Goal: Transaction & Acquisition: Purchase product/service

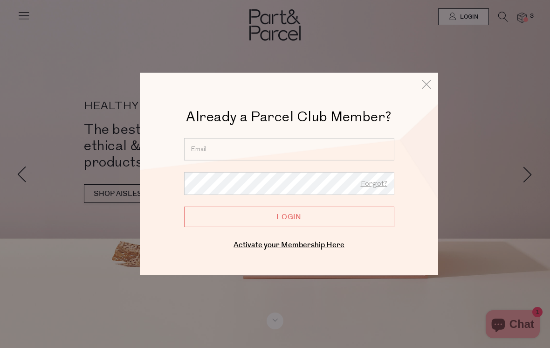
click at [209, 147] on input "email" at bounding box center [289, 149] width 210 height 22
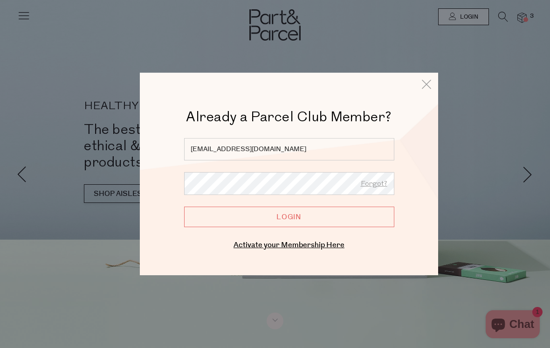
type input "jc75g@icloud.com"
click at [337, 215] on input "Login" at bounding box center [289, 217] width 210 height 21
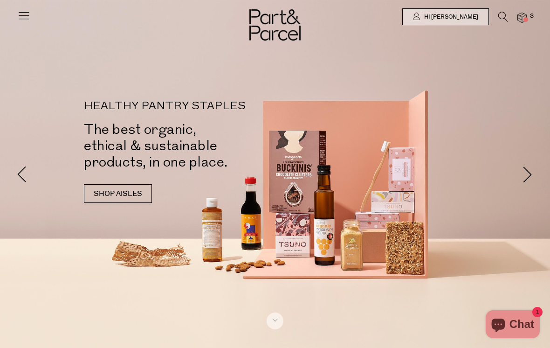
click at [503, 8] on div at bounding box center [275, 17] width 550 height 34
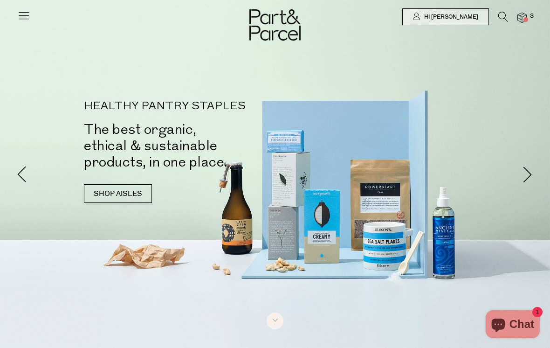
click at [501, 17] on icon at bounding box center [504, 17] width 10 height 10
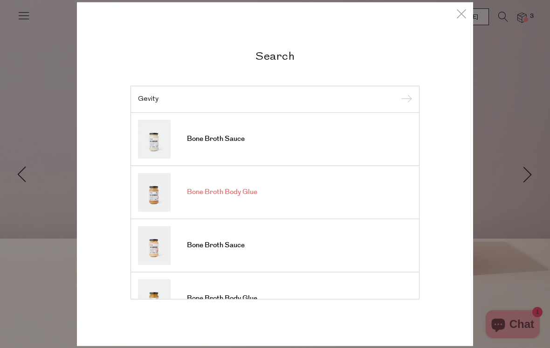
type input "Gevity"
click at [369, 197] on link "Bone Broth Body Glue" at bounding box center [275, 192] width 274 height 39
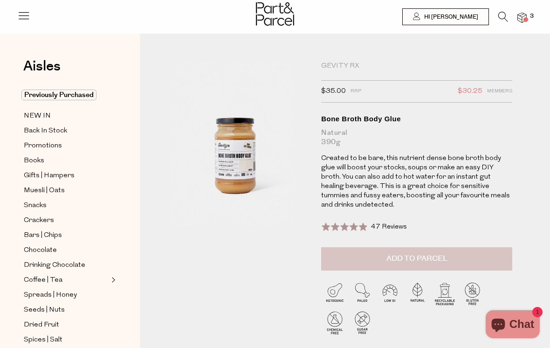
click at [494, 247] on button "Add to Parcel" at bounding box center [416, 258] width 191 height 23
click at [530, 14] on span "4" at bounding box center [532, 16] width 8 height 8
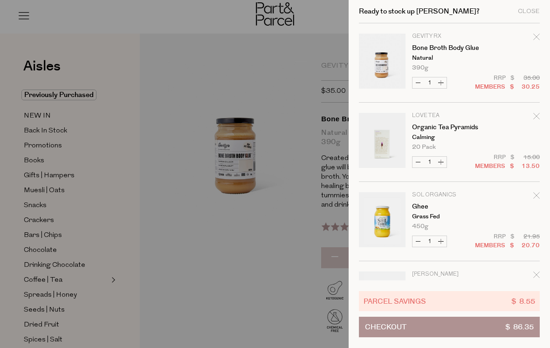
click at [535, 193] on icon "Remove Ghee" at bounding box center [537, 195] width 7 height 7
click at [441, 80] on button "Increase Bone Broth Body Glue" at bounding box center [441, 82] width 11 height 11
type input "2"
click at [243, 250] on div at bounding box center [275, 174] width 550 height 348
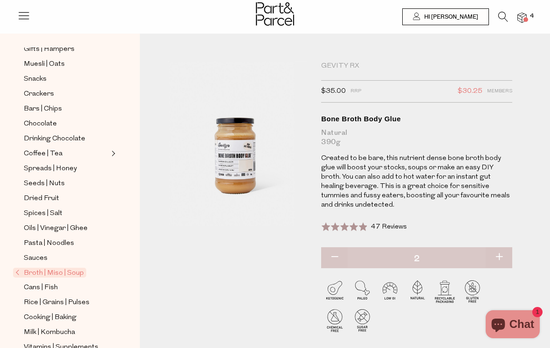
scroll to position [127, 0]
click at [62, 312] on span "Cooking | Baking" at bounding box center [50, 317] width 53 height 11
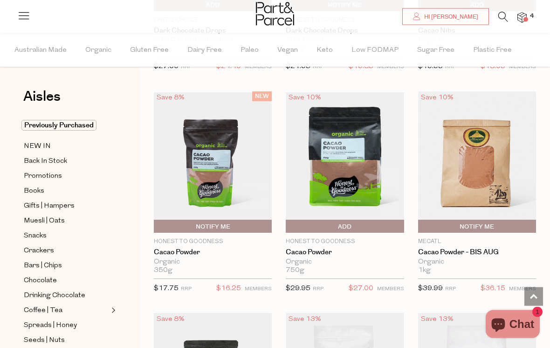
scroll to position [2008, 0]
click at [493, 180] on img at bounding box center [477, 161] width 118 height 141
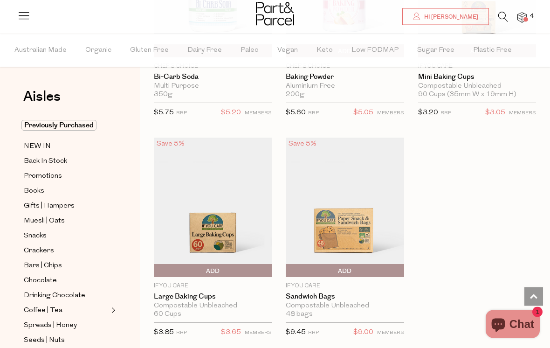
scroll to position [5916, 0]
click at [248, 264] on span "Add To Parcel" at bounding box center [212, 271] width 113 height 14
click at [238, 264] on span "Adding..." at bounding box center [212, 271] width 113 height 14
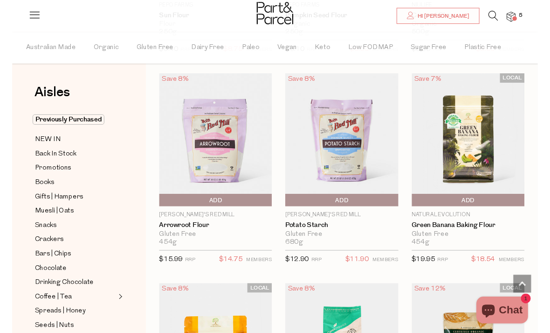
scroll to position [4887, 0]
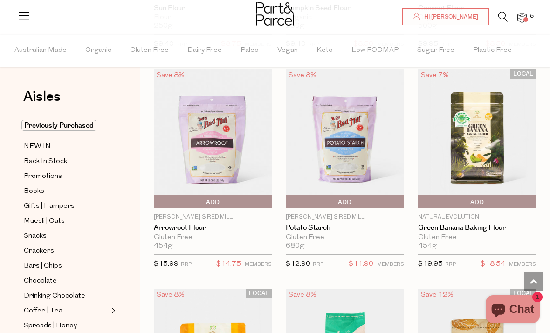
click at [502, 12] on icon at bounding box center [504, 17] width 10 height 10
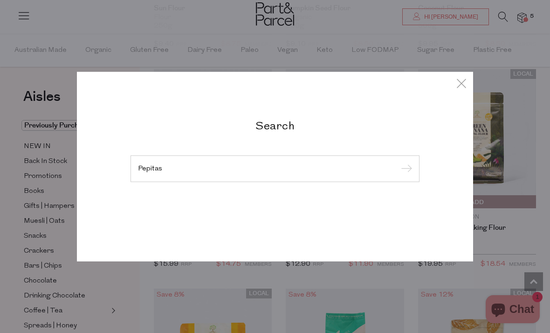
type input "Pepitas"
click at [405, 169] on input "submit" at bounding box center [405, 169] width 14 height 14
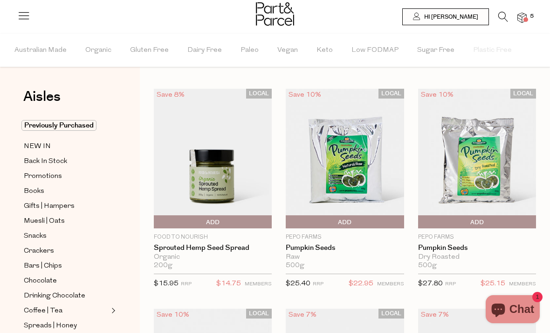
scroll to position [16, 0]
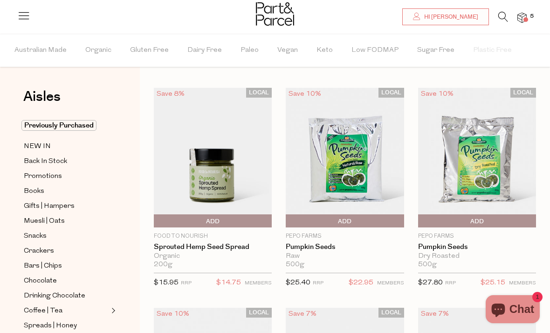
click at [492, 162] on img at bounding box center [477, 157] width 118 height 139
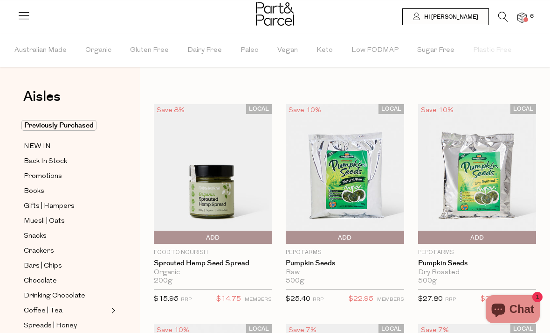
click at [348, 143] on img at bounding box center [345, 173] width 118 height 139
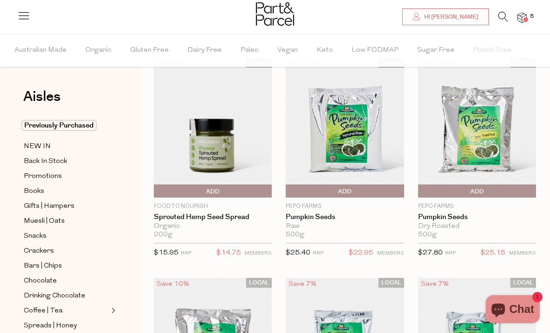
click at [479, 146] on img at bounding box center [477, 127] width 118 height 139
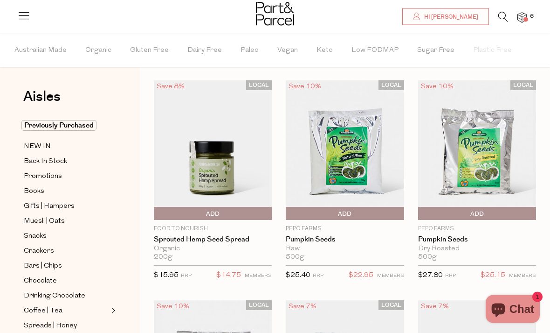
scroll to position [12, 0]
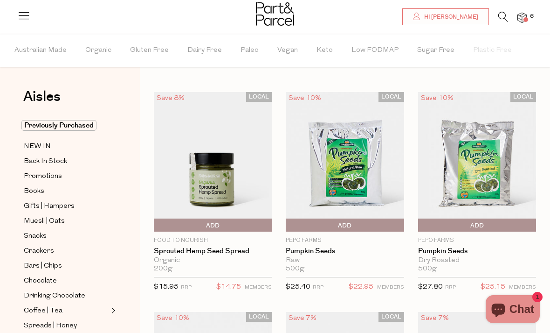
click at [471, 181] on img at bounding box center [477, 161] width 118 height 139
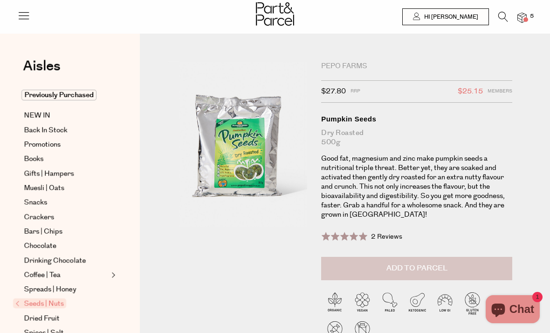
click at [475, 263] on button "Add to Parcel" at bounding box center [416, 268] width 191 height 23
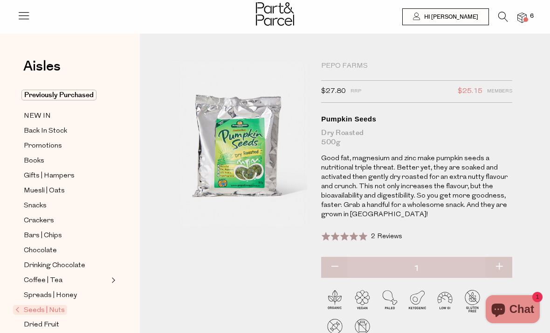
click at [529, 14] on span "6" at bounding box center [532, 16] width 8 height 8
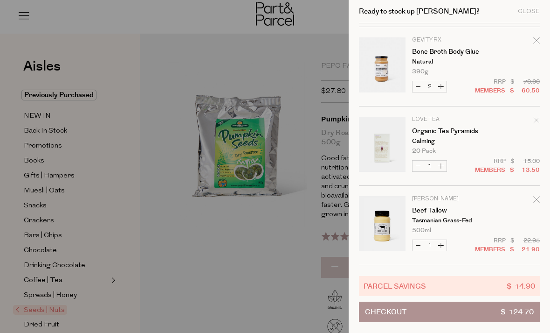
scroll to position [155, 0]
click at [278, 271] on div at bounding box center [275, 166] width 550 height 333
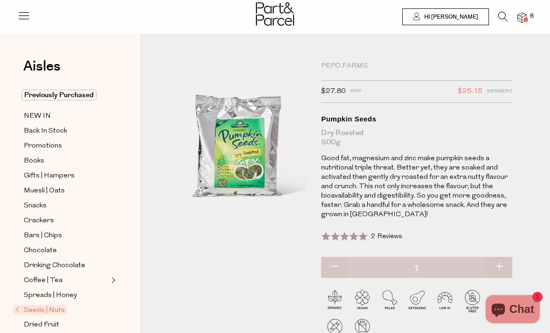
click at [501, 17] on icon at bounding box center [504, 17] width 10 height 10
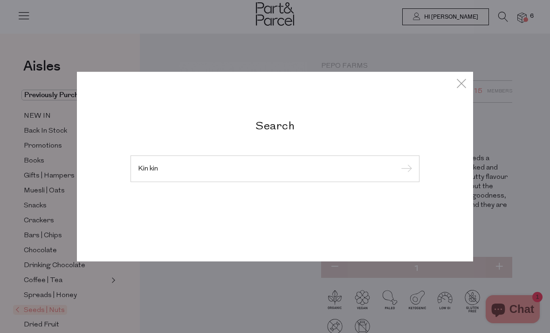
type input "Kin kin"
click at [405, 169] on input "submit" at bounding box center [405, 169] width 14 height 14
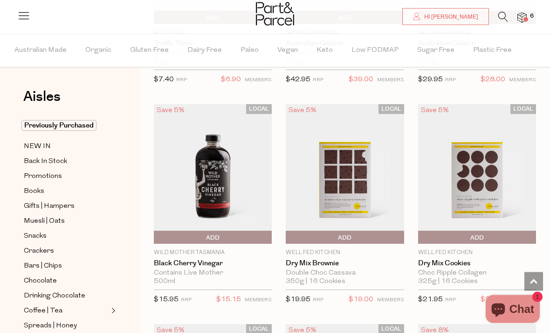
scroll to position [1318, 0]
click at [239, 197] on img at bounding box center [213, 173] width 118 height 139
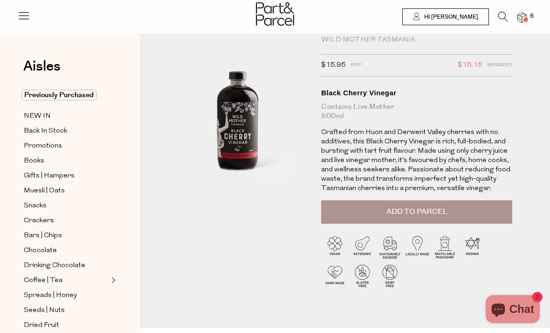
scroll to position [28, 0]
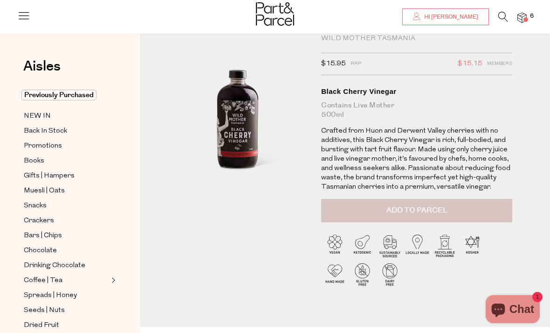
click at [386, 212] on button "Add to Parcel" at bounding box center [416, 210] width 191 height 23
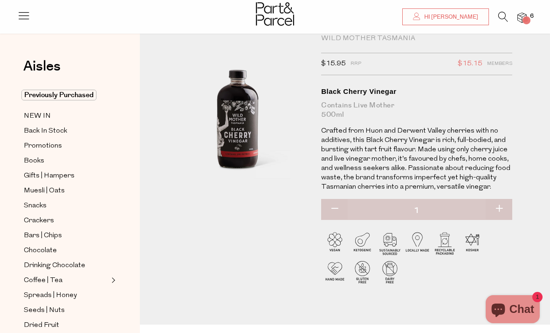
click at [507, 16] on icon at bounding box center [504, 17] width 10 height 10
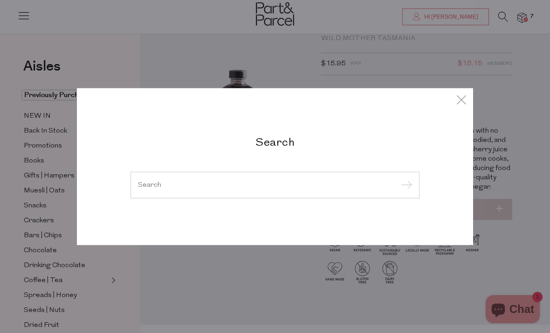
scroll to position [27, 0]
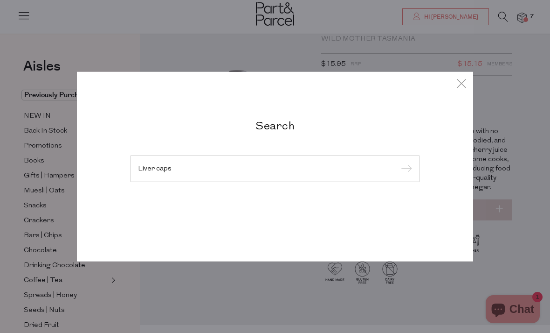
type input "Liver caps"
click at [405, 169] on input "submit" at bounding box center [405, 169] width 14 height 14
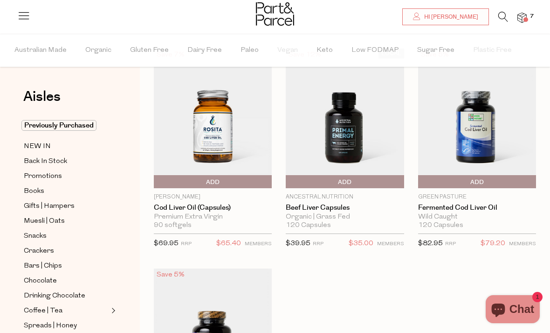
scroll to position [56, 0]
click at [368, 175] on span "Add To Parcel" at bounding box center [344, 181] width 113 height 14
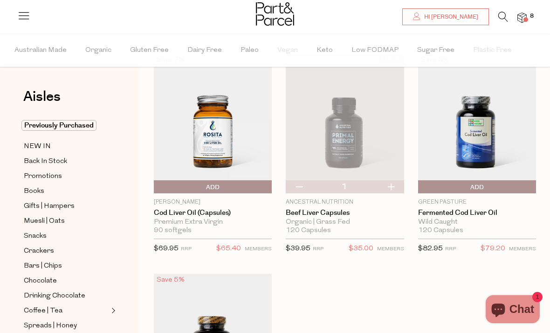
scroll to position [52, 0]
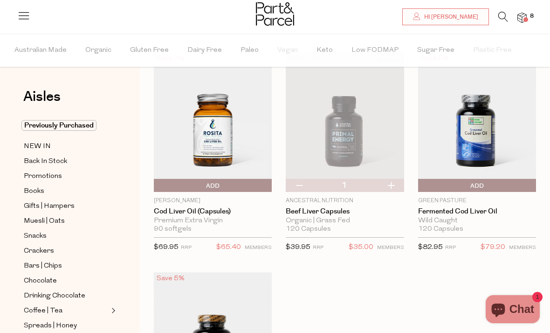
click at [479, 143] on img at bounding box center [477, 121] width 118 height 139
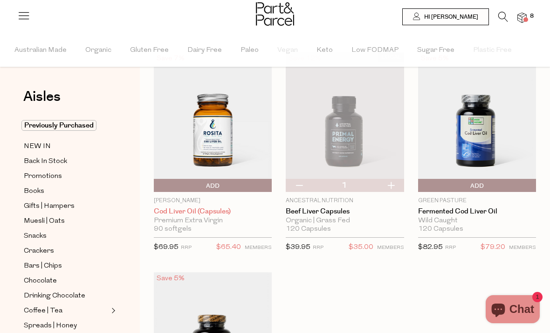
click at [186, 209] on link "Cod Liver Oil (capsules)" at bounding box center [213, 211] width 118 height 8
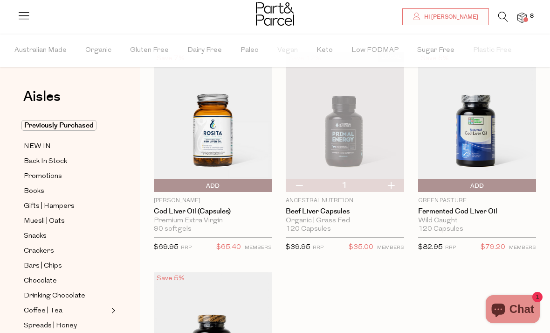
click at [218, 148] on img at bounding box center [213, 121] width 118 height 139
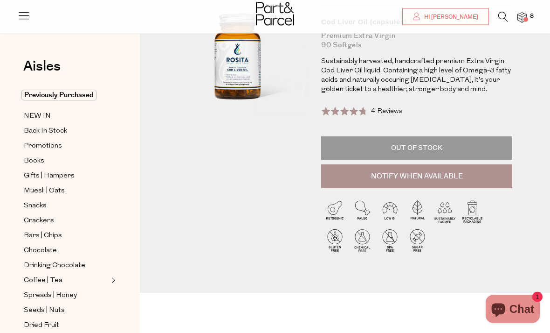
scroll to position [83, 0]
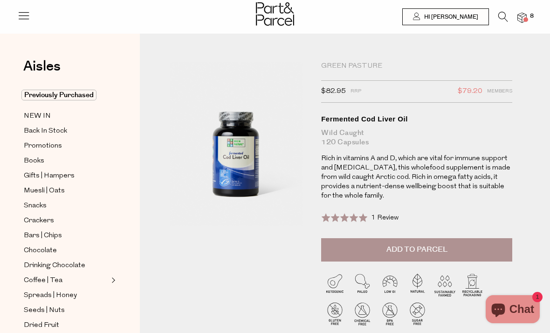
click at [362, 214] on span at bounding box center [344, 217] width 47 height 9
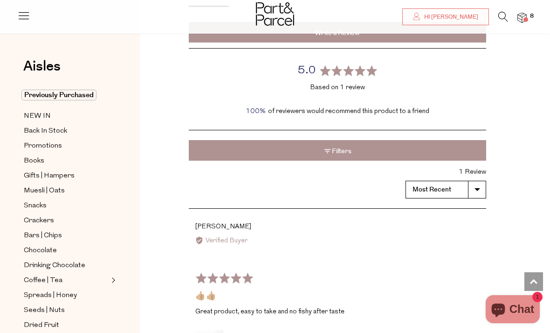
scroll to position [1121, 0]
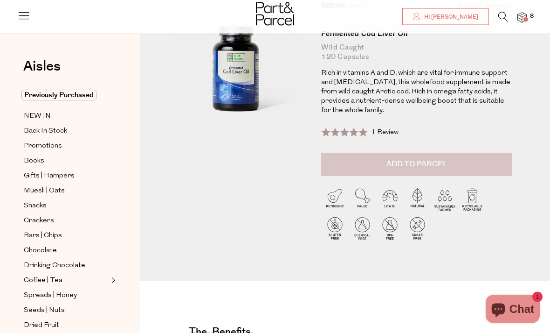
click at [442, 159] on span "Add to Parcel" at bounding box center [417, 164] width 61 height 11
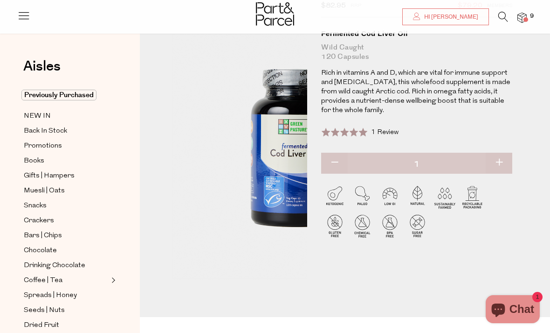
scroll to position [5, 0]
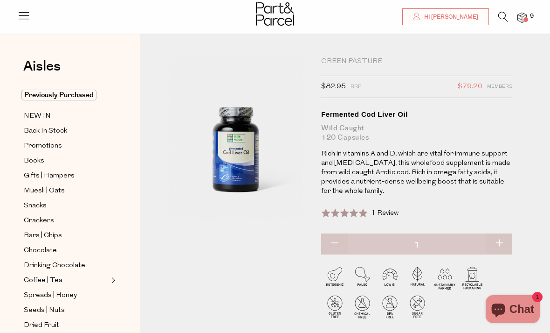
click at [503, 13] on icon at bounding box center [504, 17] width 10 height 10
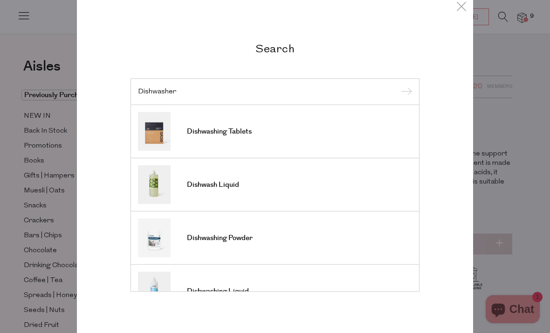
scroll to position [0, 0]
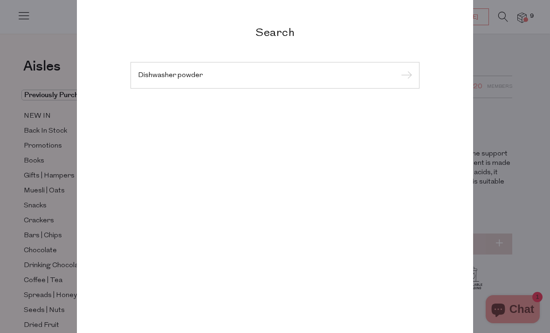
type input "Dishwasher powder"
click at [405, 76] on input "submit" at bounding box center [405, 76] width 14 height 14
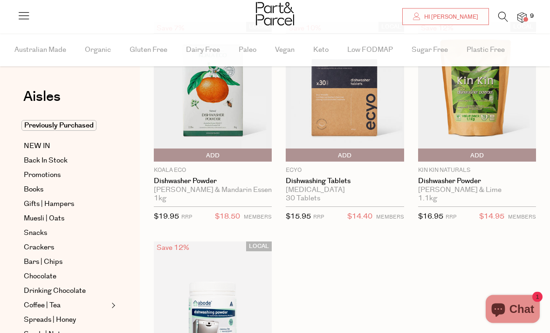
scroll to position [83, 0]
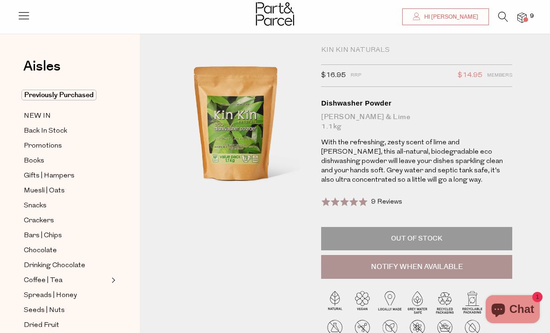
scroll to position [5, 0]
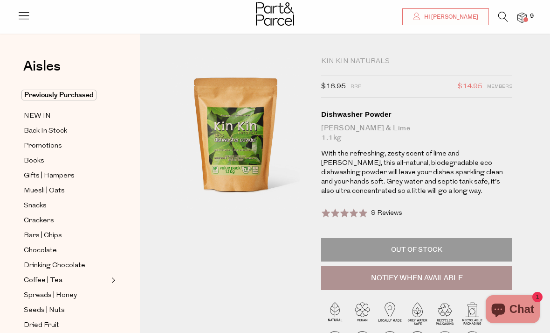
click at [507, 12] on icon at bounding box center [504, 17] width 10 height 10
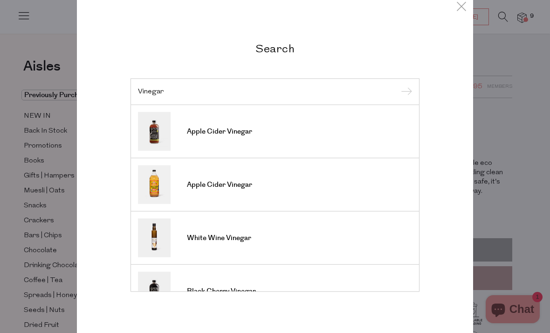
type input "Vinegar"
click at [405, 92] on input "submit" at bounding box center [405, 92] width 14 height 14
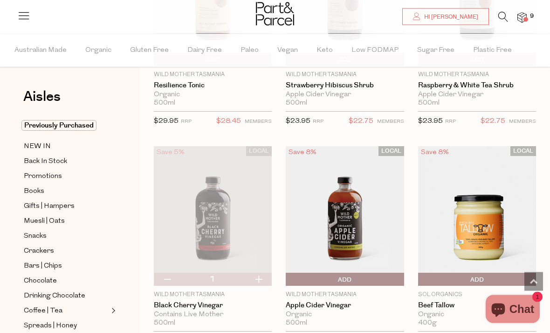
scroll to position [178, 0]
click at [380, 281] on span "Add To Parcel" at bounding box center [344, 279] width 113 height 14
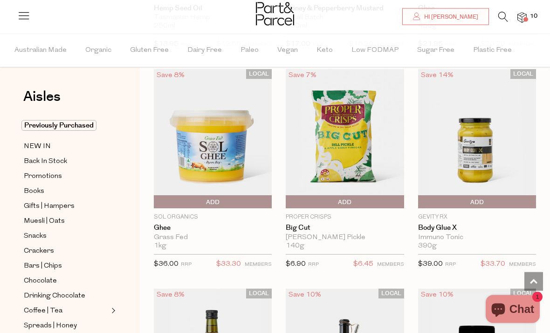
scroll to position [914, 0]
click at [227, 148] on img at bounding box center [213, 138] width 118 height 139
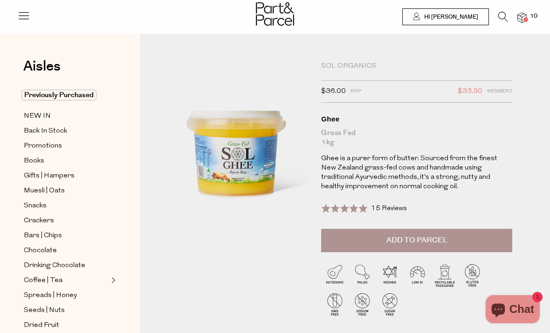
click at [375, 209] on span "15 Reviews" at bounding box center [389, 208] width 36 height 7
click at [531, 14] on span "10" at bounding box center [534, 16] width 12 height 8
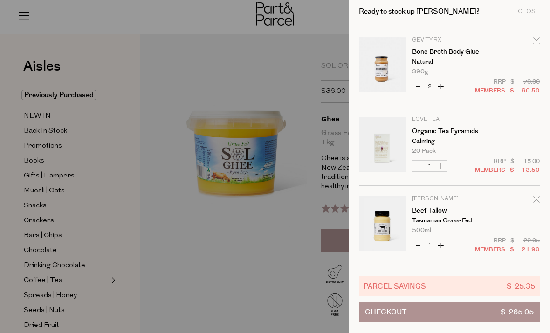
scroll to position [472, 0]
